Goal: Information Seeking & Learning: Learn about a topic

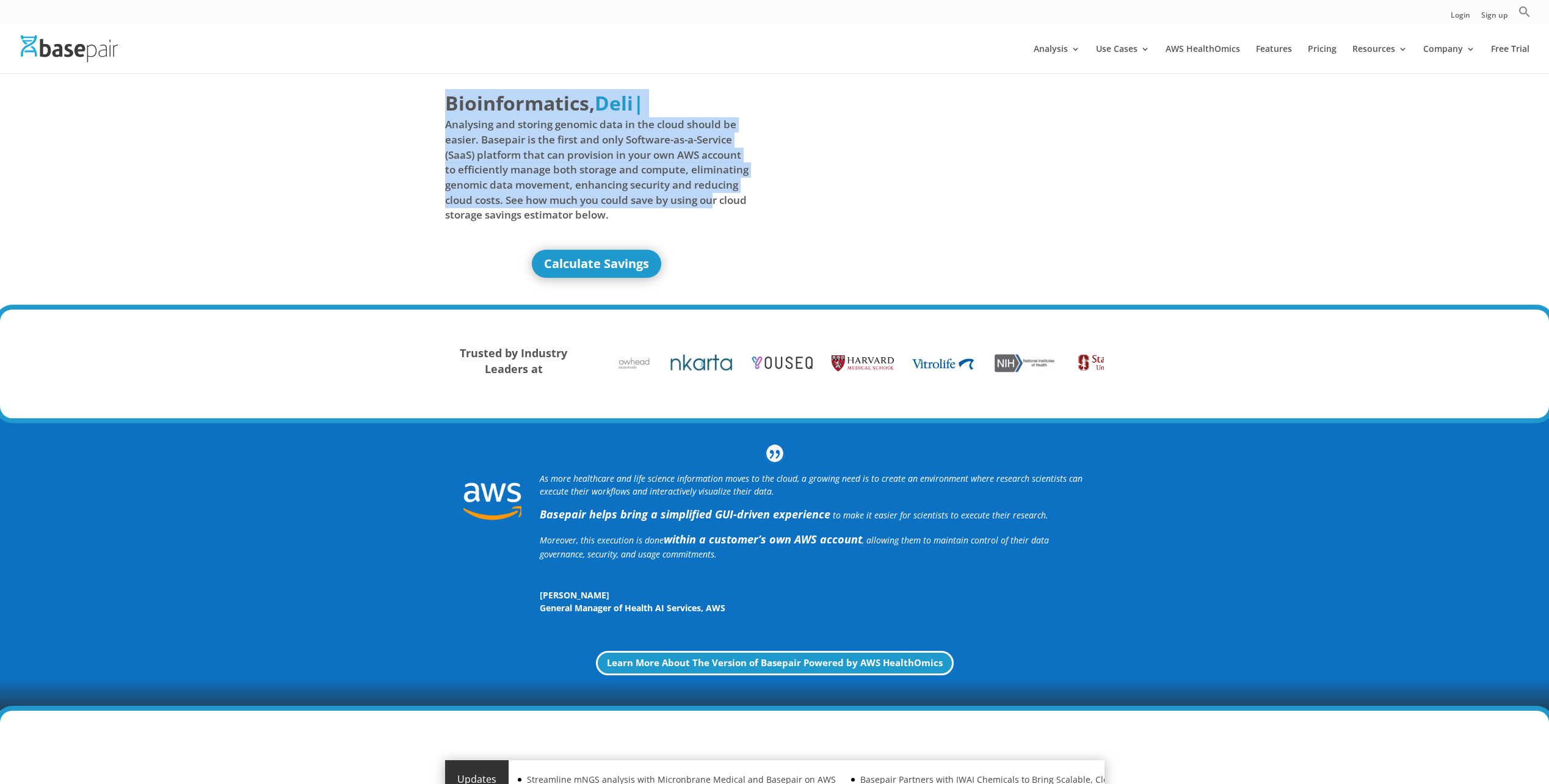
drag, startPoint x: 444, startPoint y: 124, endPoint x: 717, endPoint y: 208, distance: 285.6
click at [717, 208] on div "Bioinformatics, Delivered Made Simple Accelerated Federated Deli | Analysing an…" at bounding box center [774, 191] width 1549 height 238
click at [1469, 50] on link "Company" at bounding box center [1449, 59] width 52 height 29
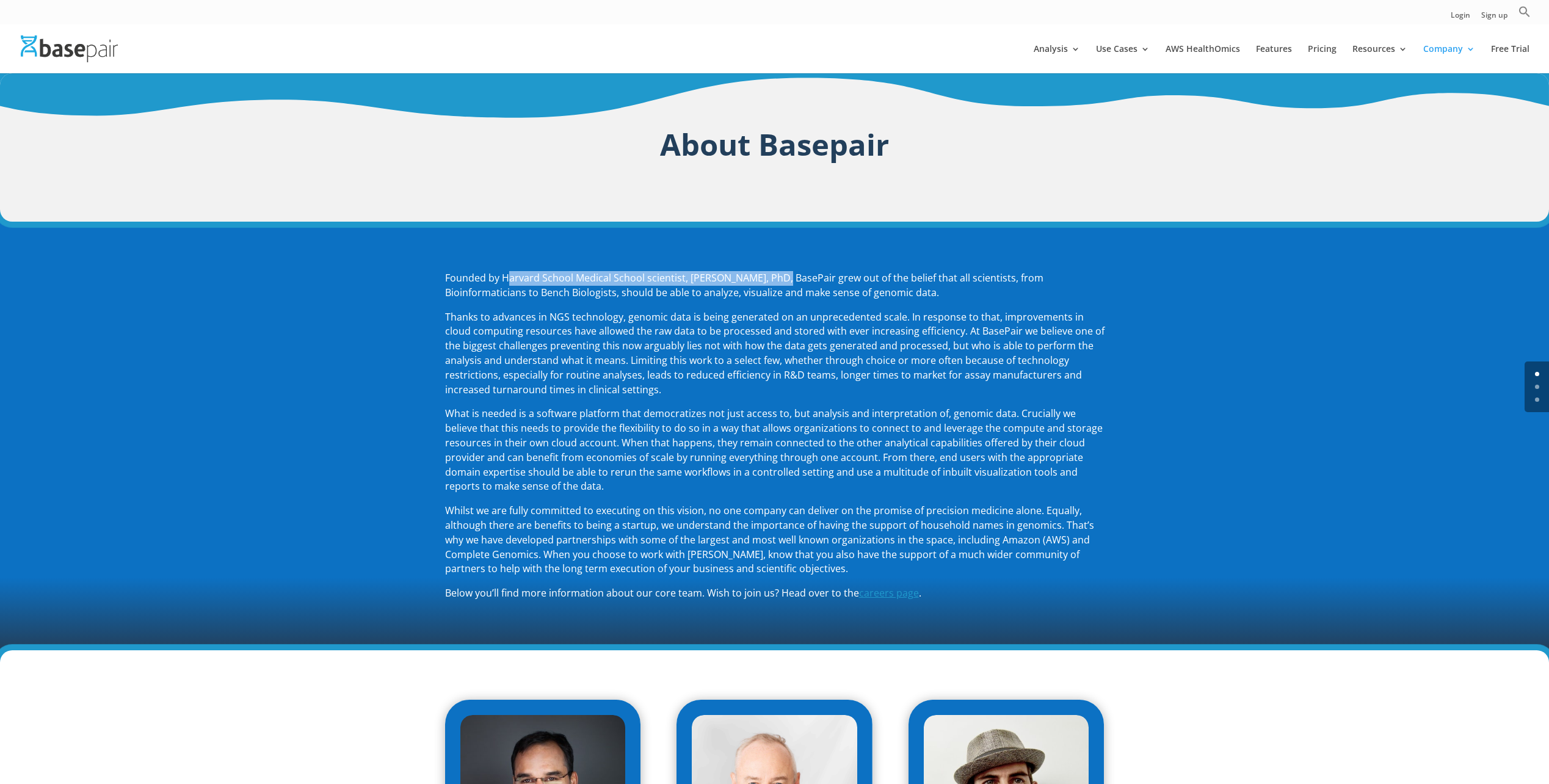
drag, startPoint x: 563, startPoint y: 279, endPoint x: 777, endPoint y: 285, distance: 214.1
click at [777, 285] on p "Founded by Harvard School Medical School scientist, Amit Sinha, PhD, BasePair g…" at bounding box center [774, 290] width 659 height 39
drag, startPoint x: 777, startPoint y: 285, endPoint x: 785, endPoint y: 309, distance: 25.3
click at [785, 310] on span "Thanks to advances in NGS technology, genomic data is being generated on an unp…" at bounding box center [774, 353] width 659 height 86
click at [1335, 47] on link "Pricing" at bounding box center [1322, 59] width 29 height 29
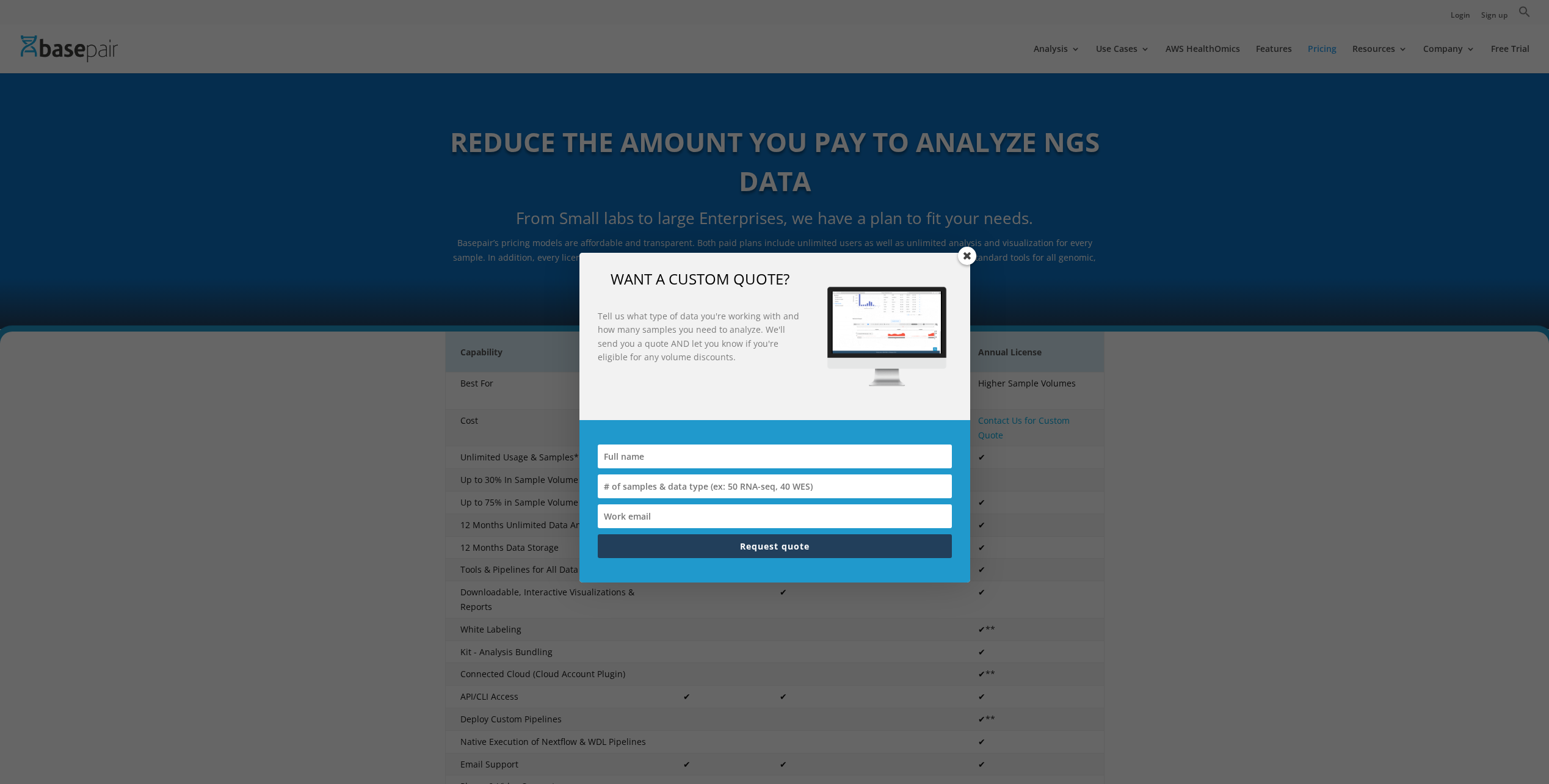
click at [967, 252] on span at bounding box center [967, 255] width 18 height 18
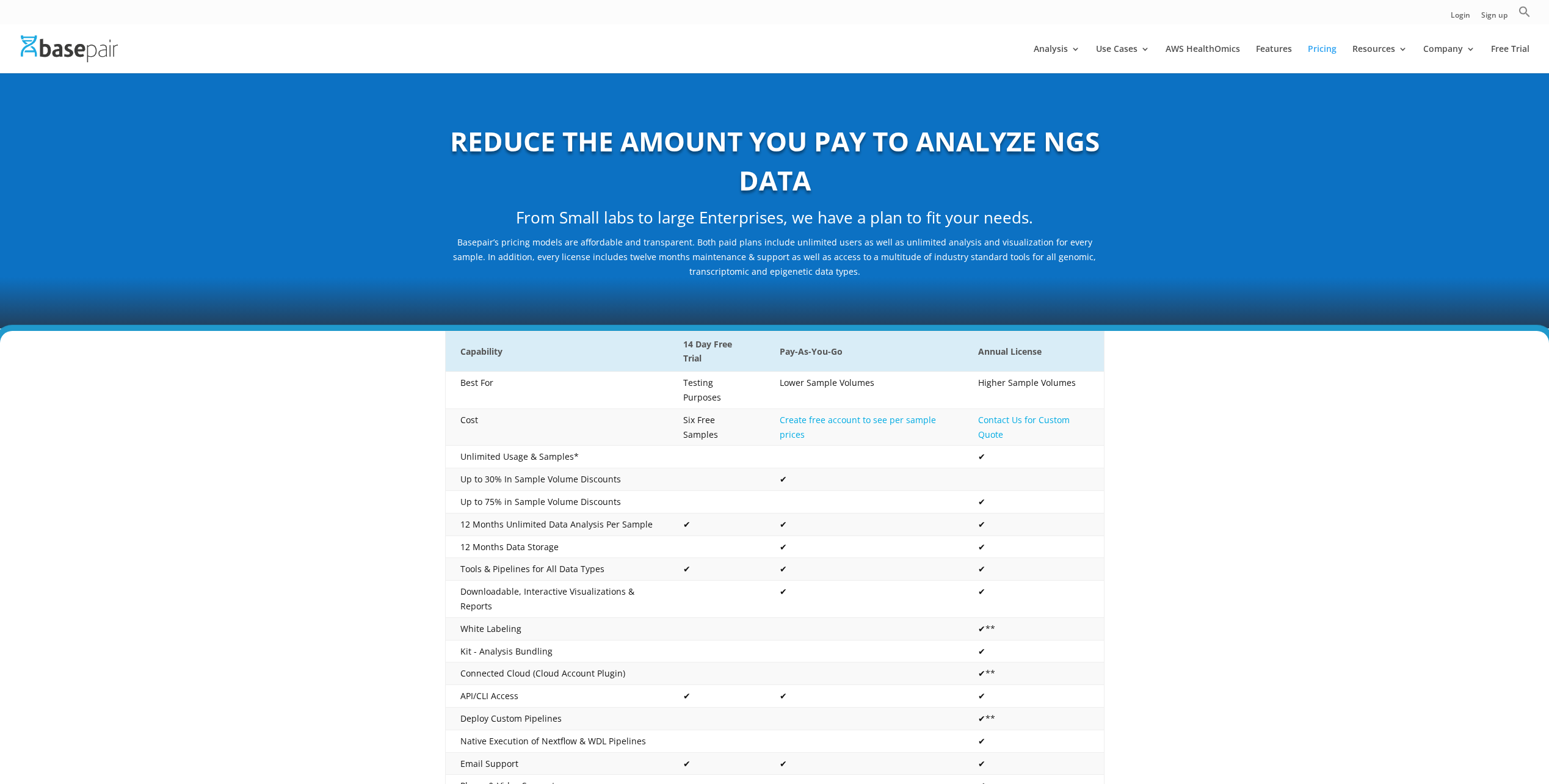
click at [1413, 162] on div "REDUCE THE AMOUNT YOU PAY TO ANALYZE NGS DATA From Small labs to large Enterpri…" at bounding box center [774, 201] width 1549 height 256
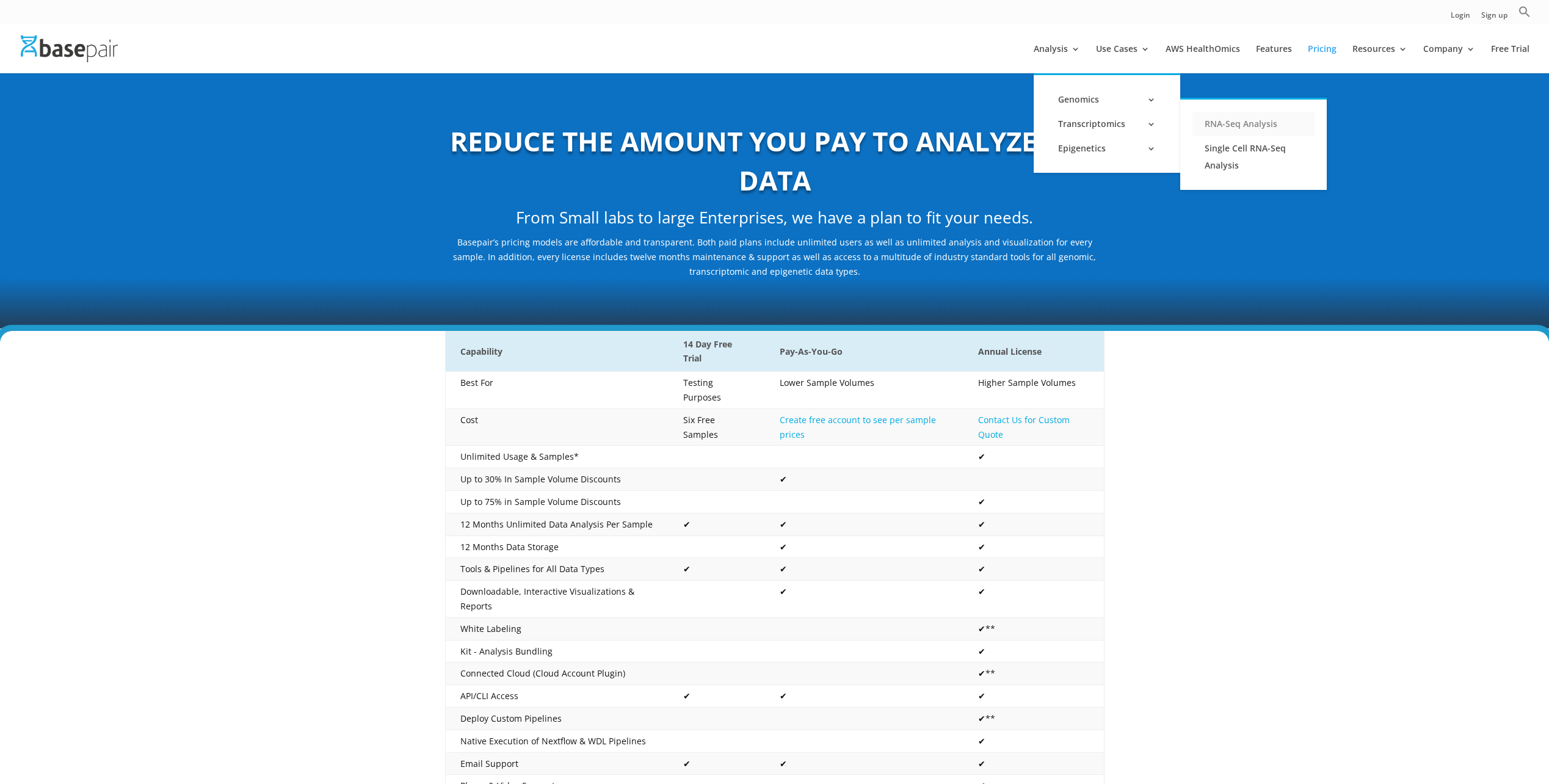
click at [1287, 127] on link "RNA-Seq Analysis" at bounding box center [1253, 124] width 122 height 25
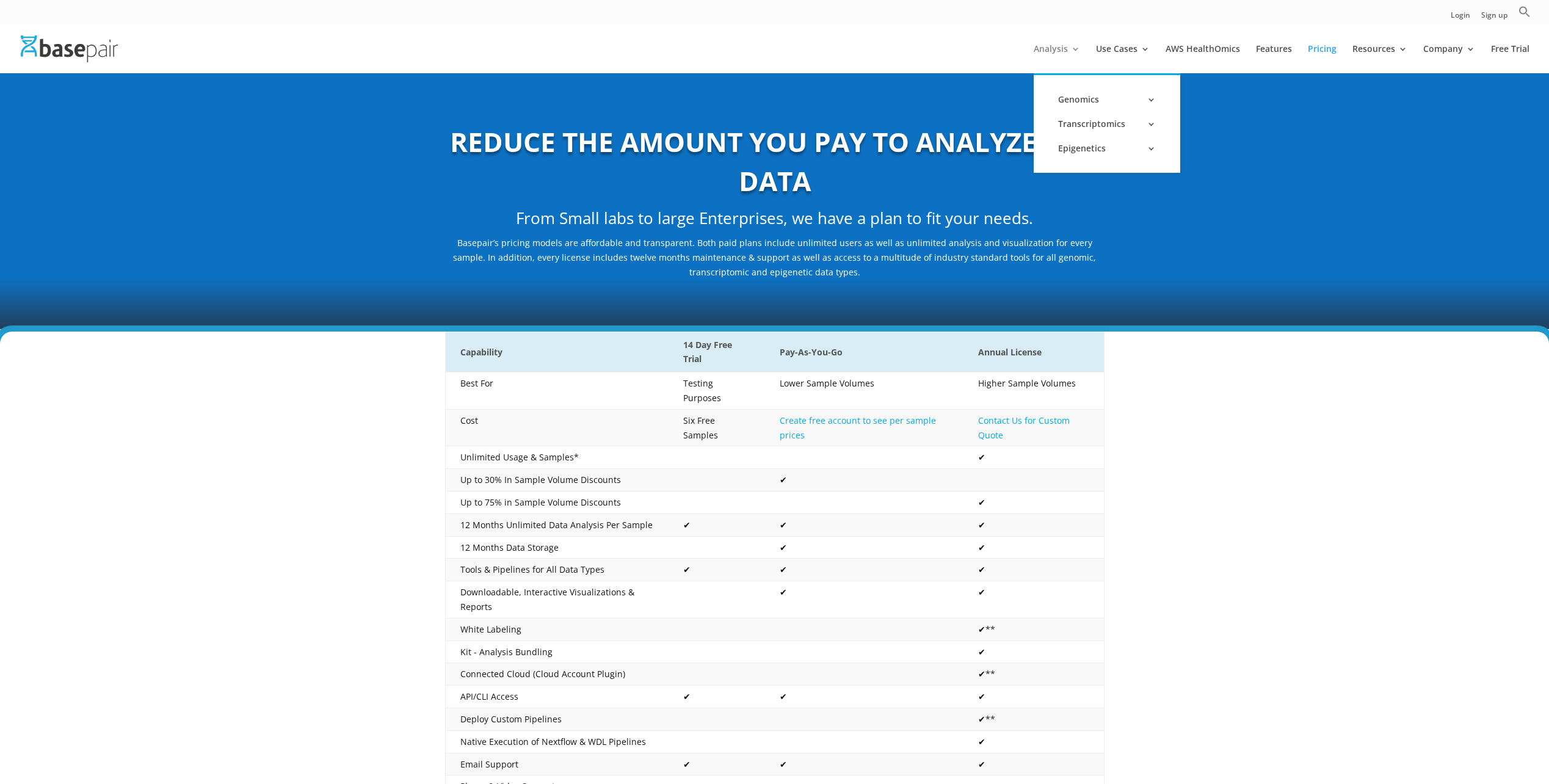
click at [1067, 50] on link "Analysis" at bounding box center [1057, 59] width 46 height 29
